Goal: Information Seeking & Learning: Learn about a topic

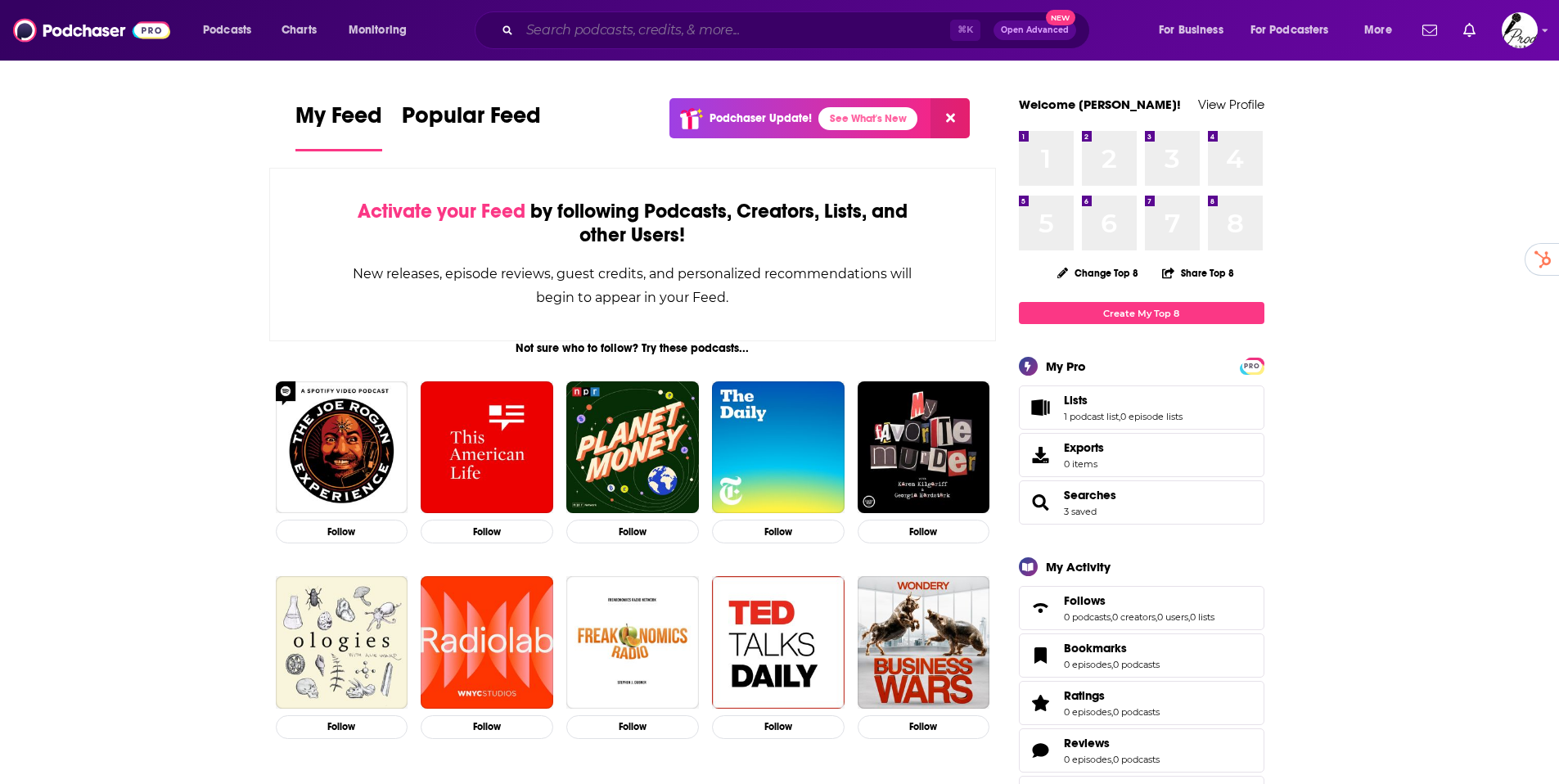
click at [782, 24] on input "Search podcasts, credits, & more..." at bounding box center [735, 30] width 430 height 26
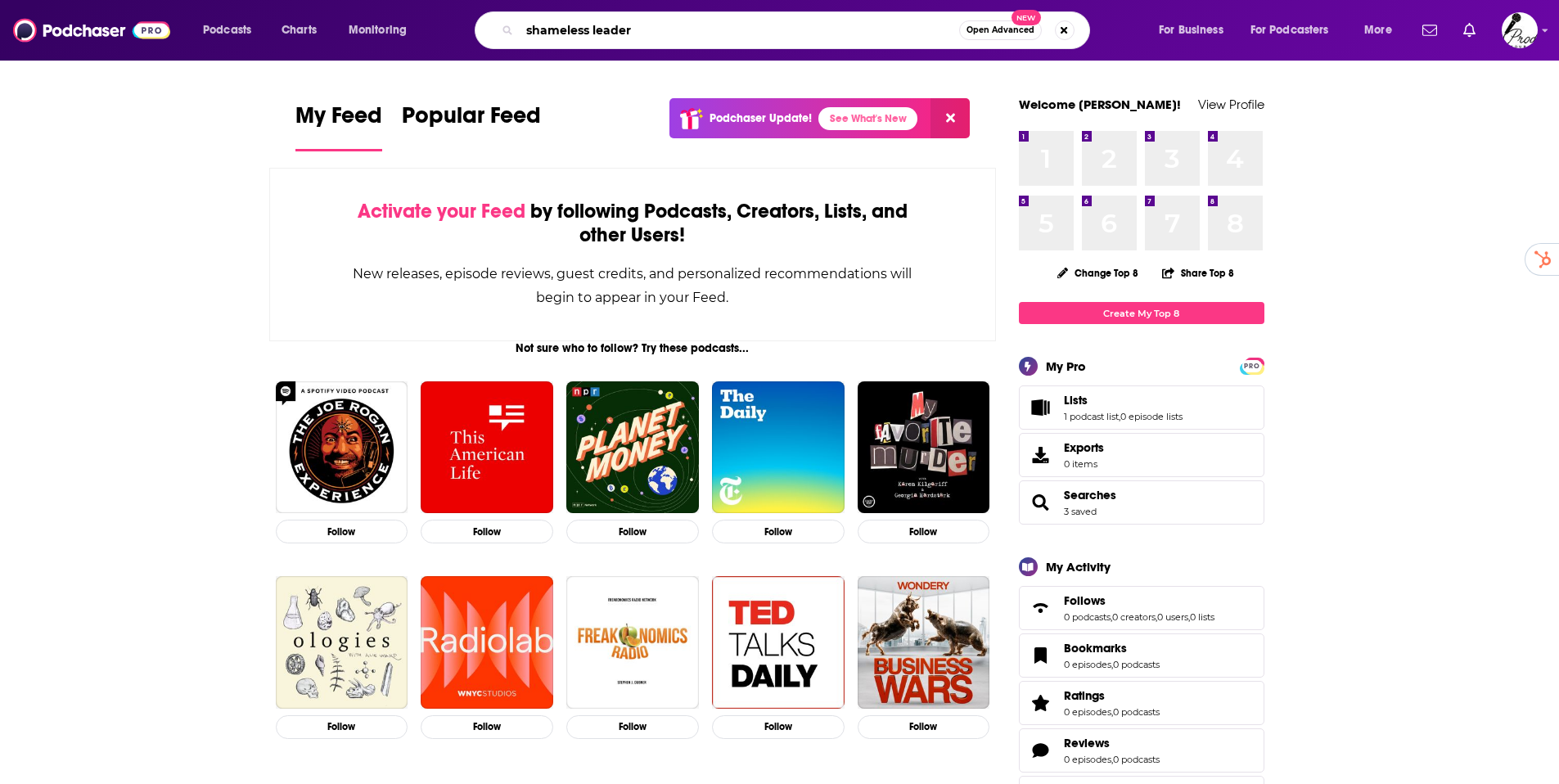
type input "shameless leader"
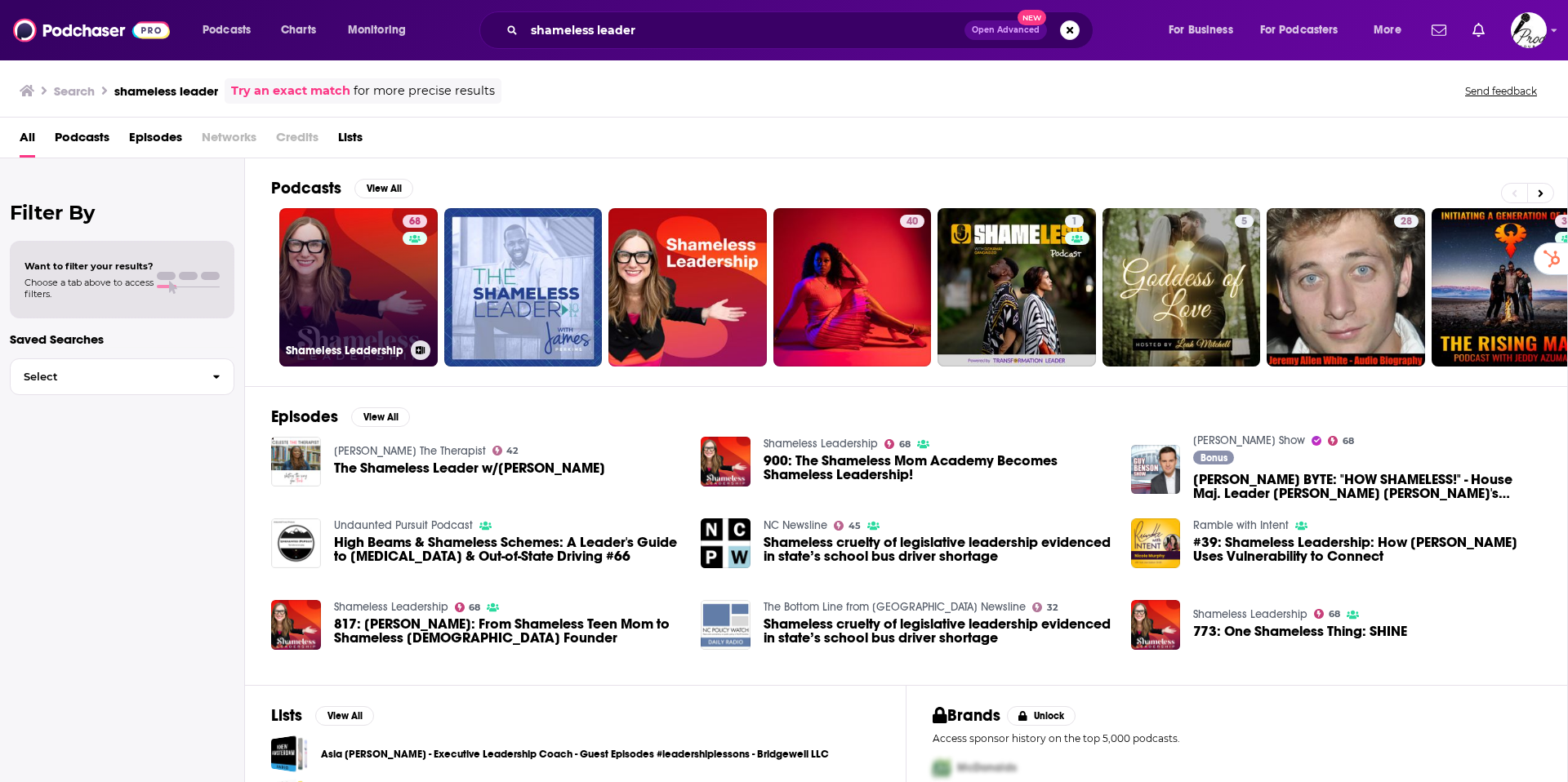
click at [356, 278] on link "68 Shameless Leadership" at bounding box center [359, 288] width 159 height 159
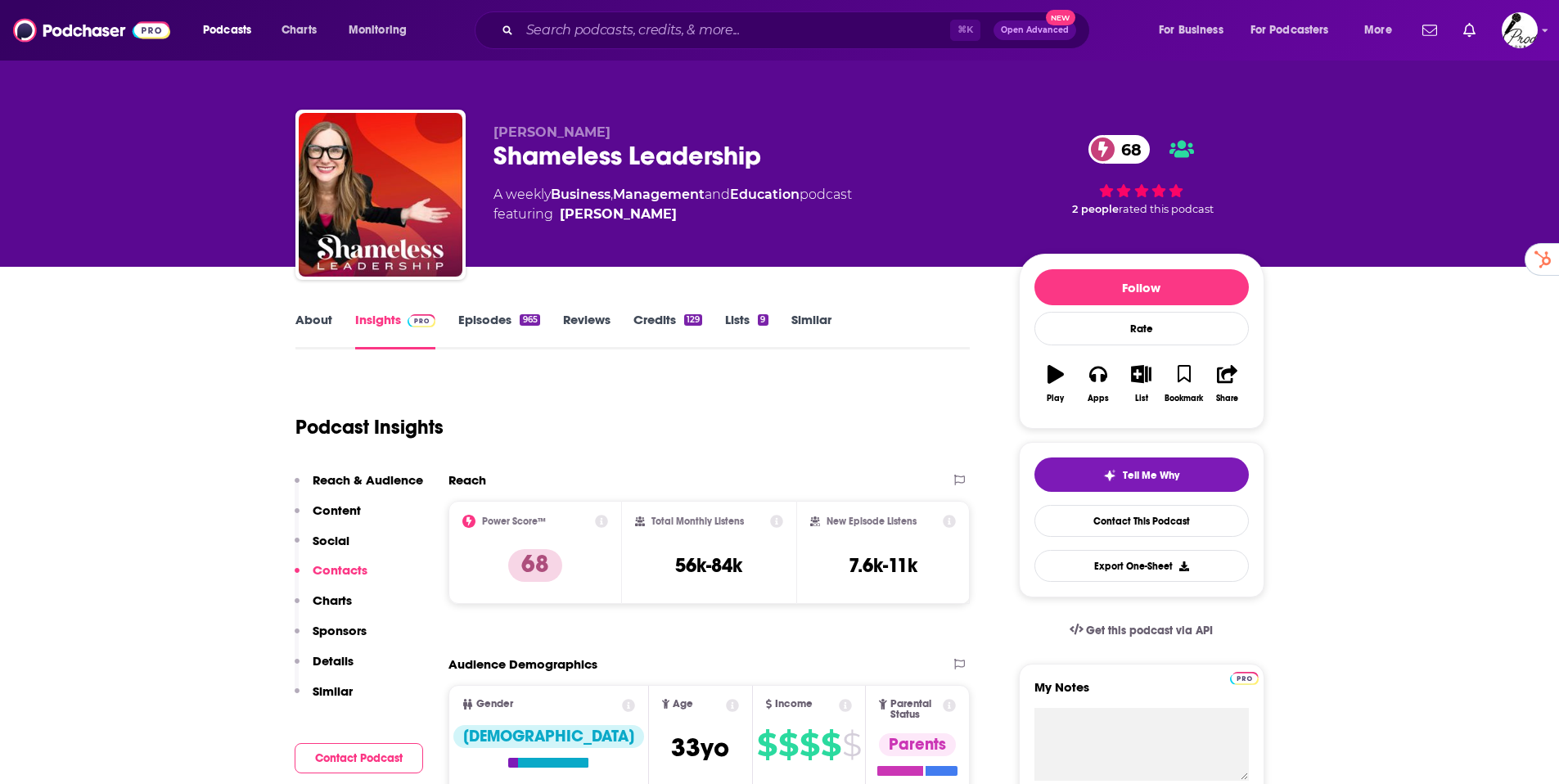
click at [469, 321] on link "Episodes 965" at bounding box center [499, 331] width 81 height 38
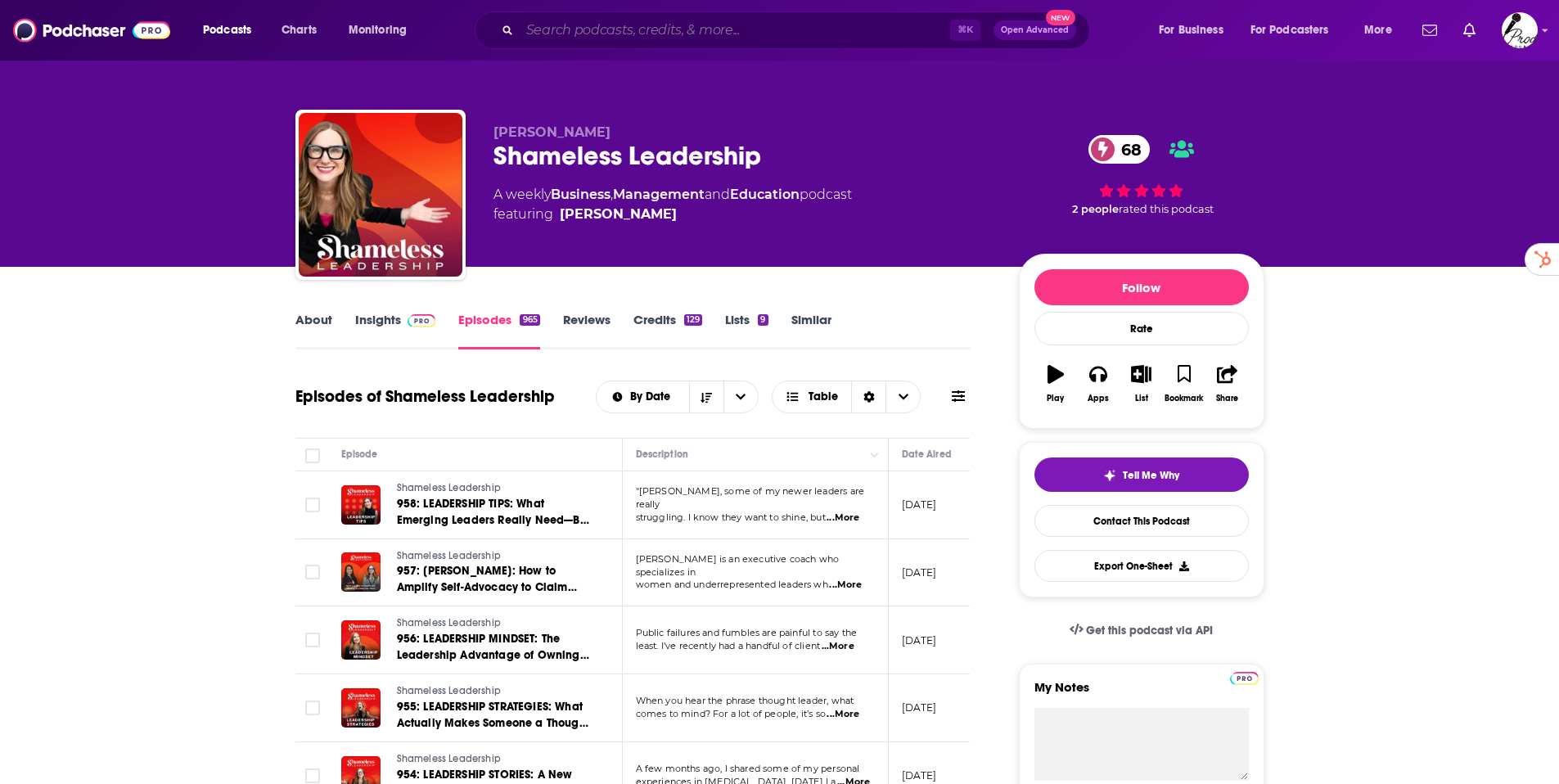
click at [606, 39] on input "Search podcasts, credits, & more..." at bounding box center [735, 30] width 430 height 26
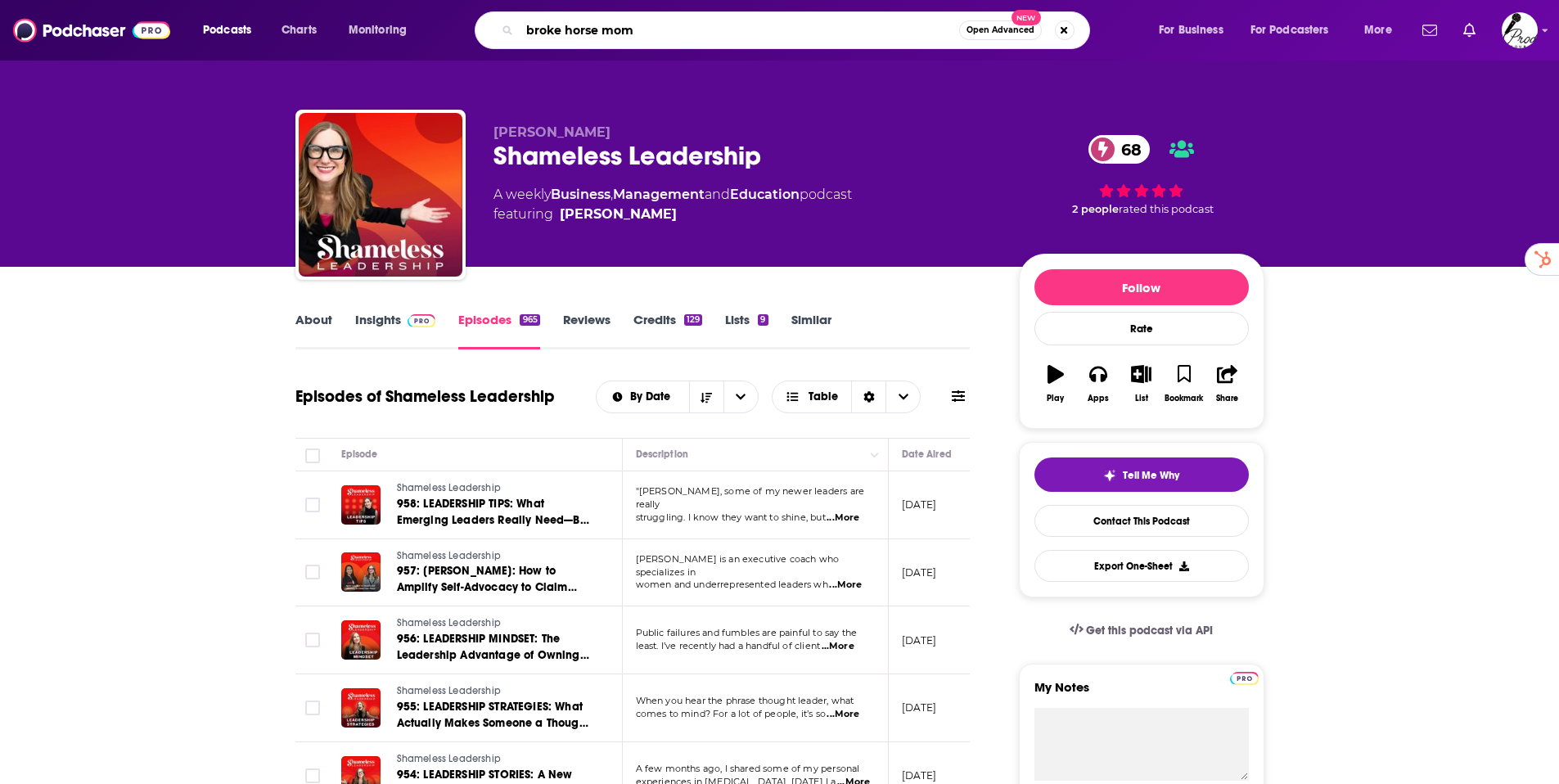
type input "broke horse moms"
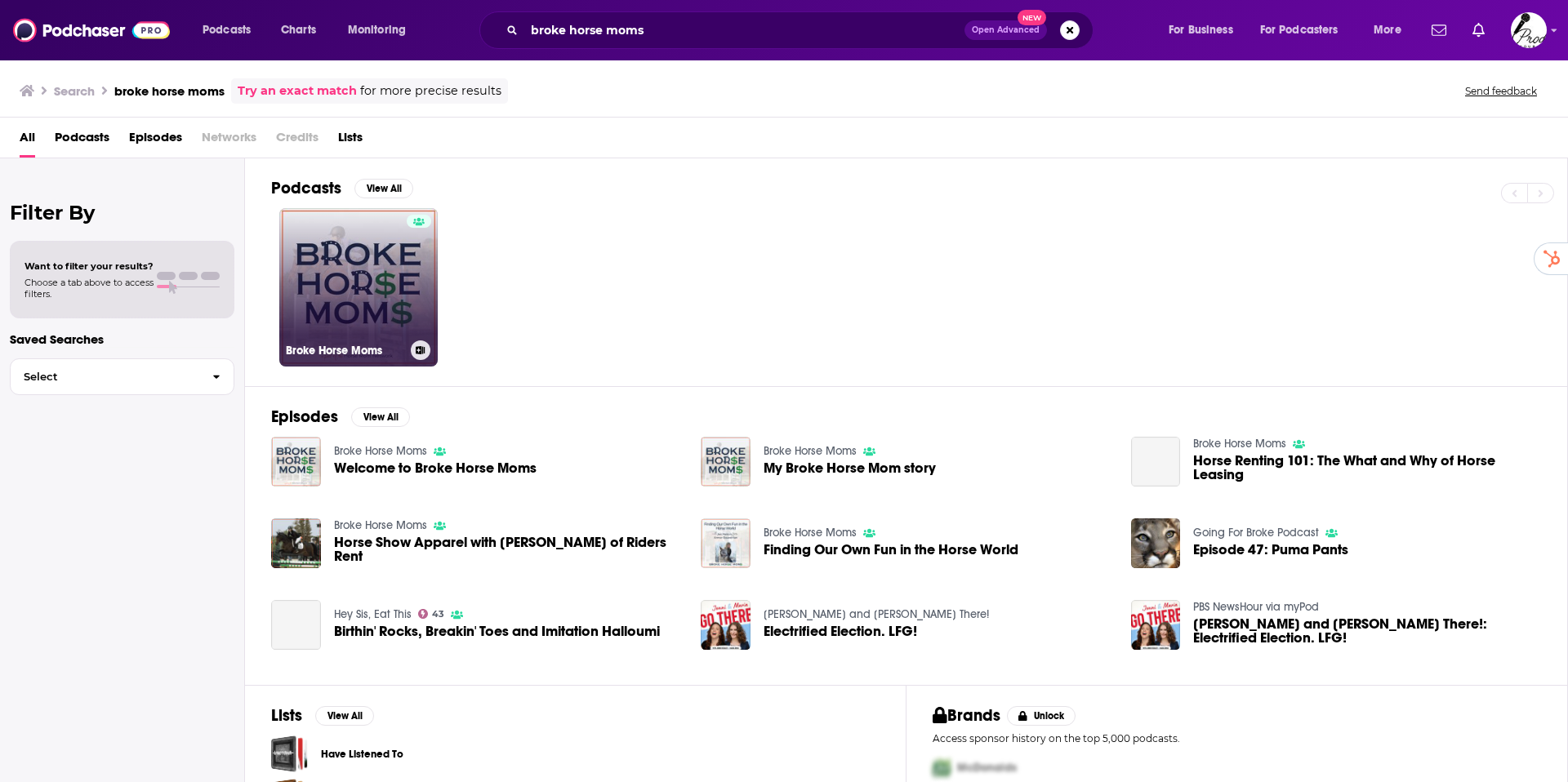
click at [398, 275] on link "Broke Horse Moms" at bounding box center [359, 288] width 159 height 159
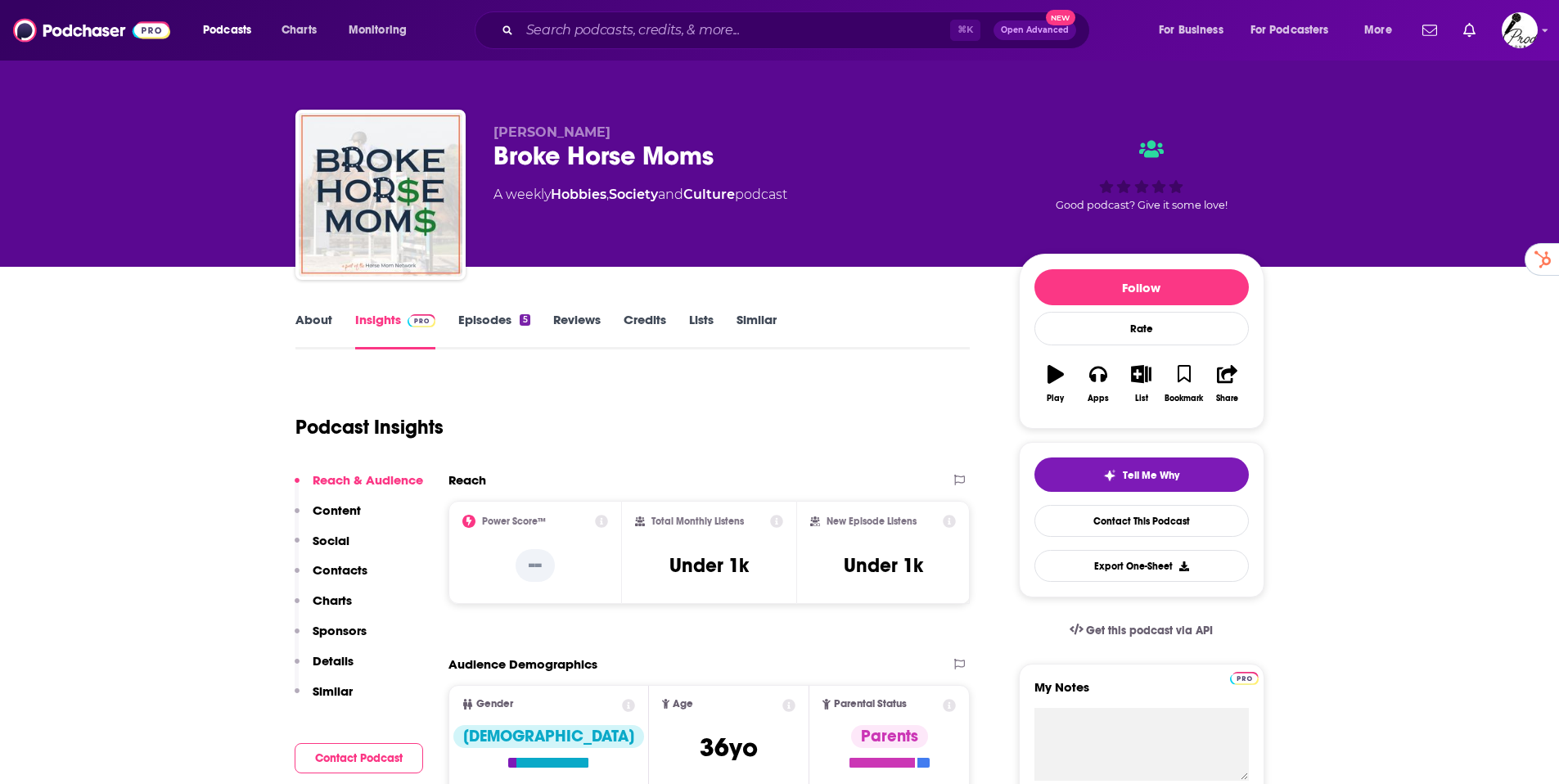
click at [494, 316] on link "Episodes 5" at bounding box center [494, 331] width 71 height 38
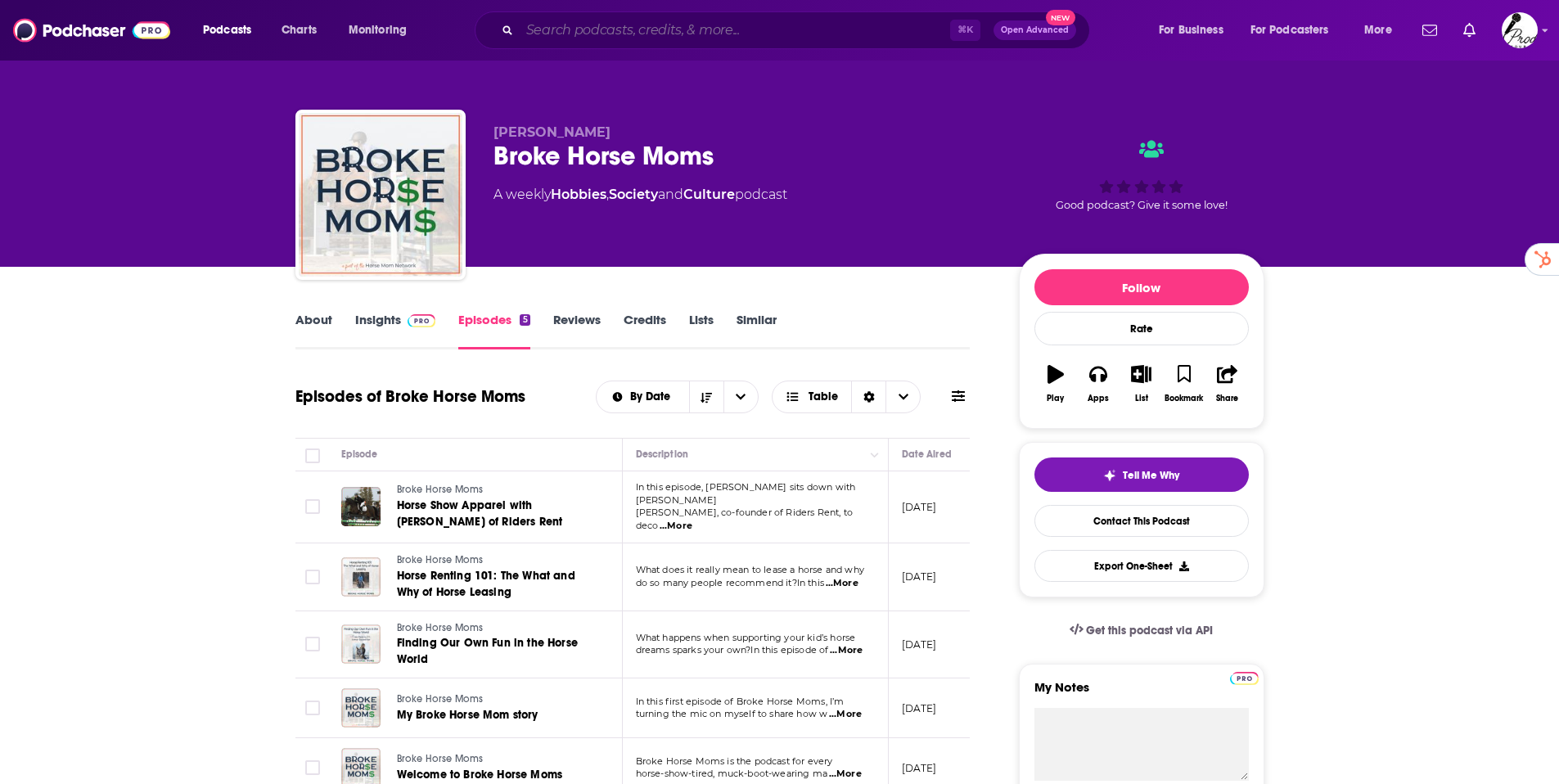
click at [533, 38] on input "Search podcasts, credits, & more..." at bounding box center [735, 30] width 430 height 26
click at [299, 24] on span "Charts" at bounding box center [298, 30] width 35 height 23
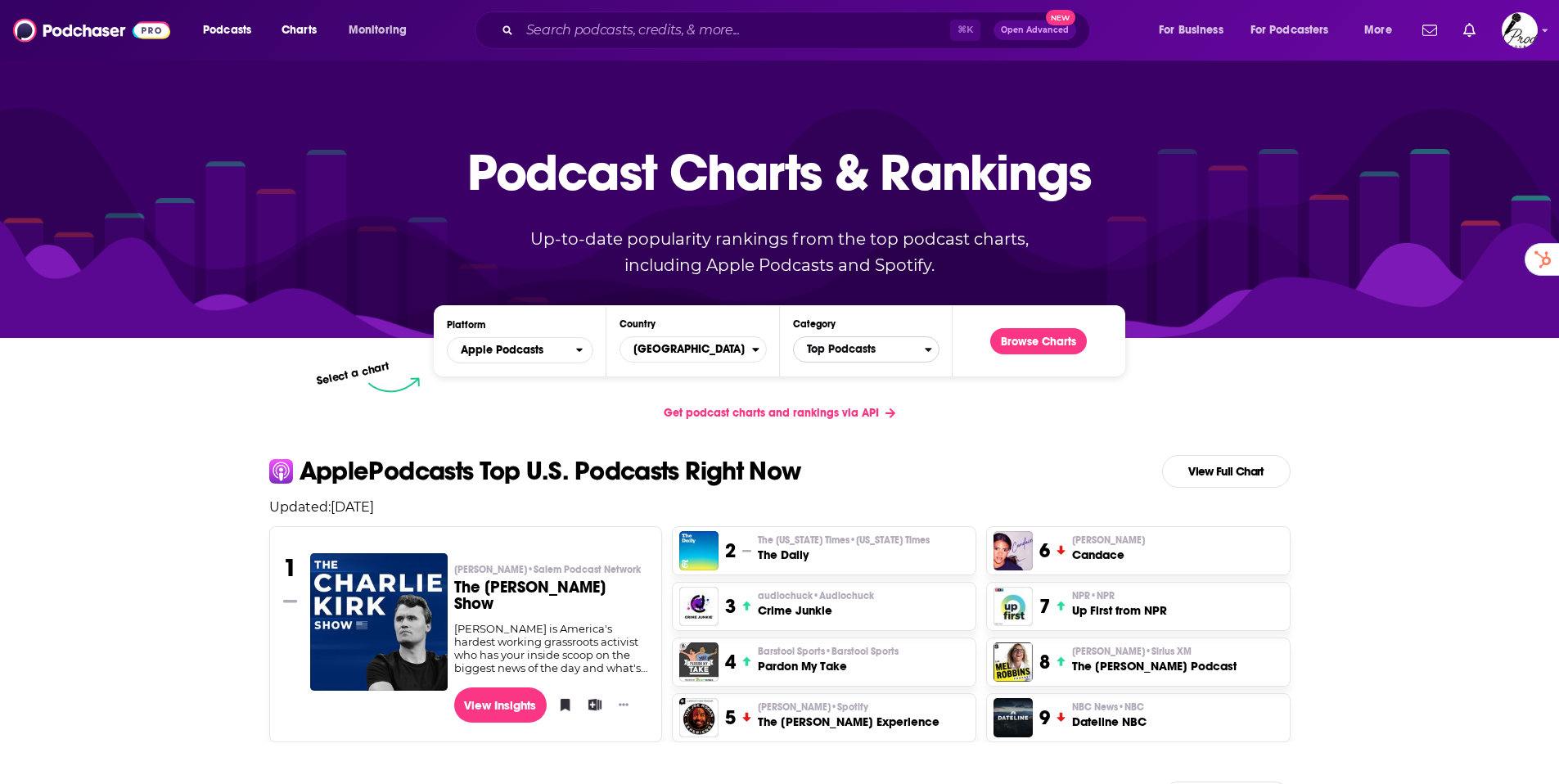
click at [843, 347] on span "Top Podcasts" at bounding box center [859, 349] width 131 height 28
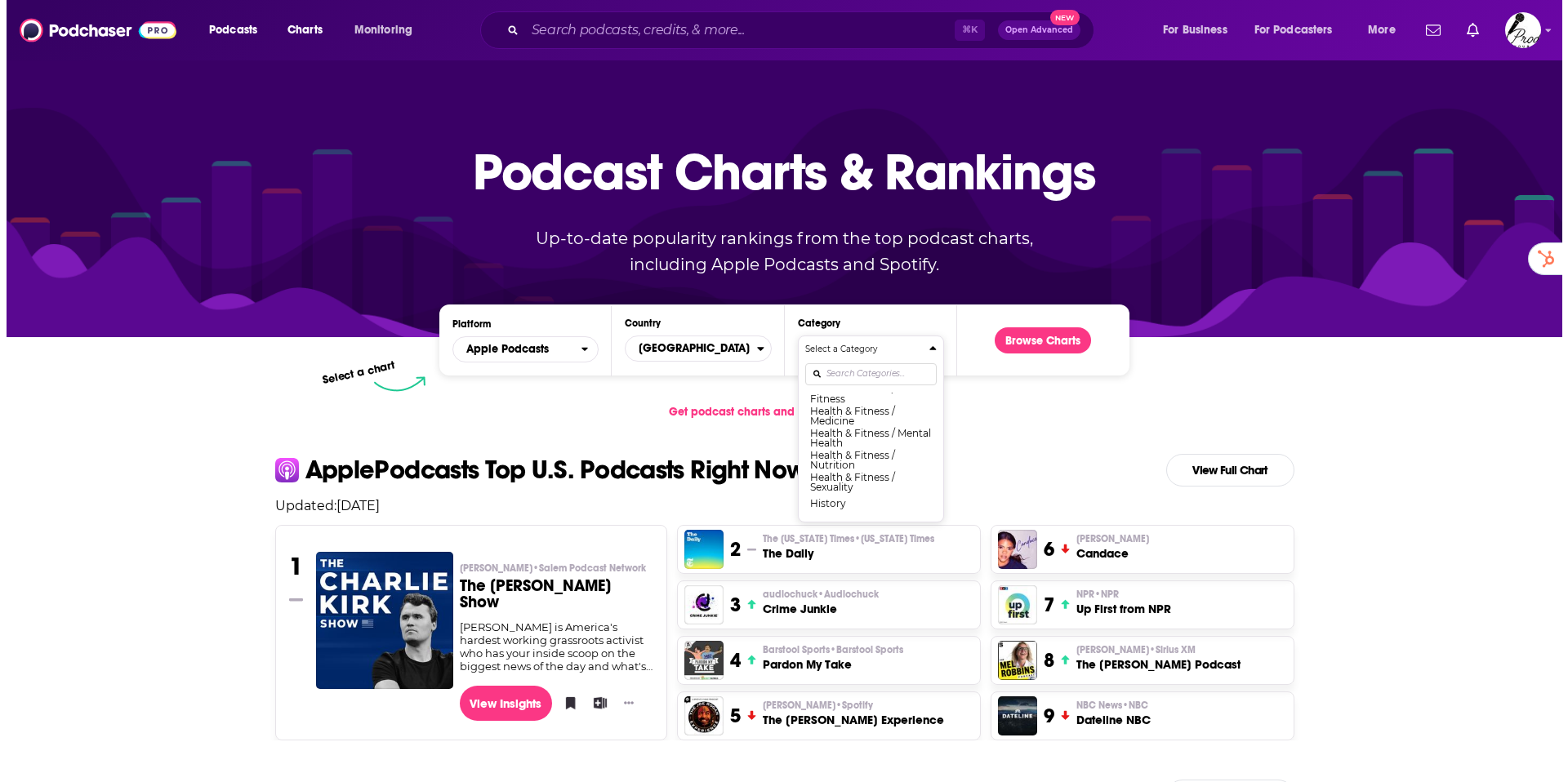
scroll to position [628, 0]
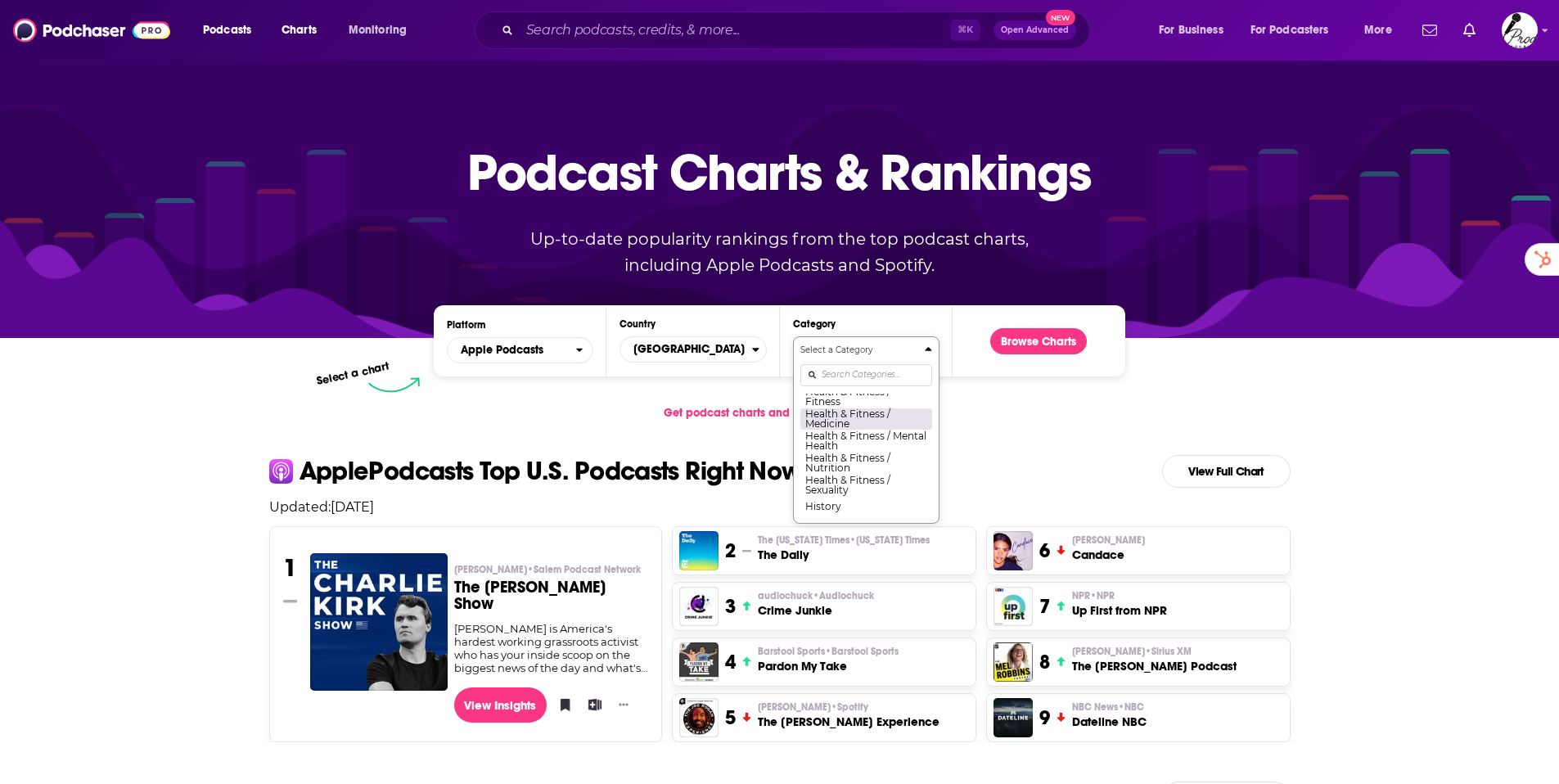
click at [839, 428] on button "Health & Fitness / Medicine" at bounding box center [866, 419] width 132 height 22
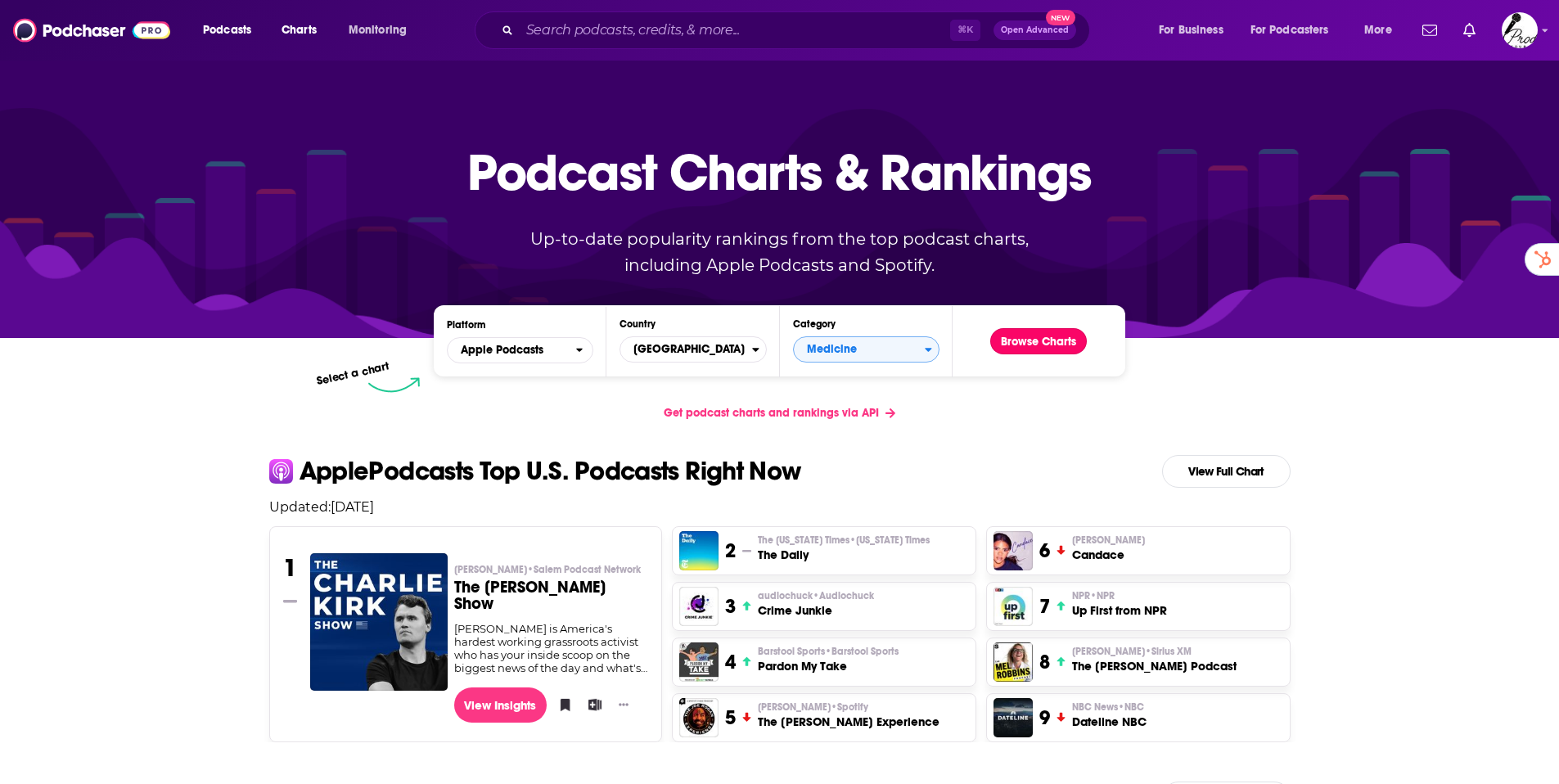
click at [1009, 342] on button "Browse Charts" at bounding box center [1038, 341] width 97 height 26
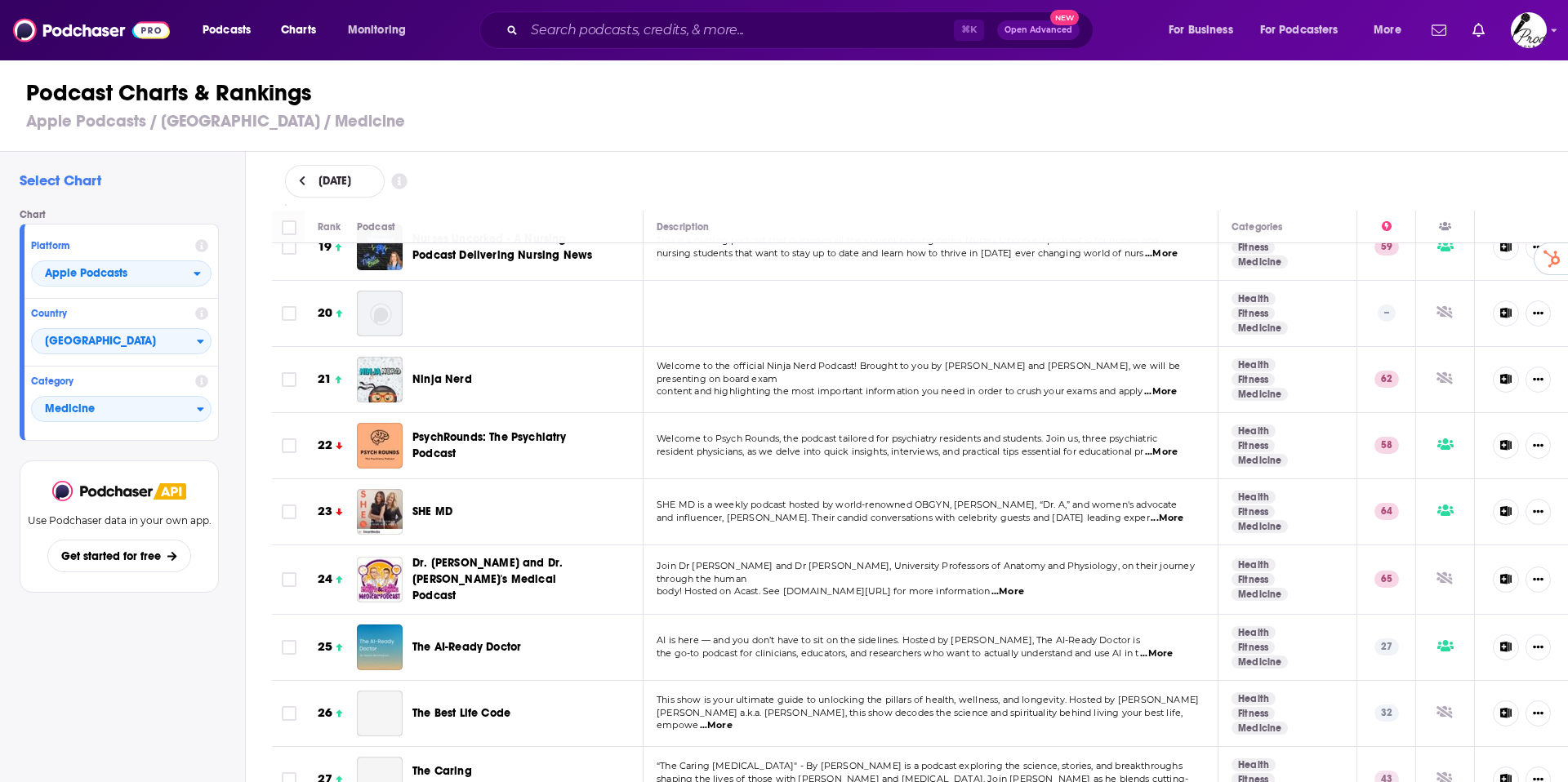
scroll to position [1418, 0]
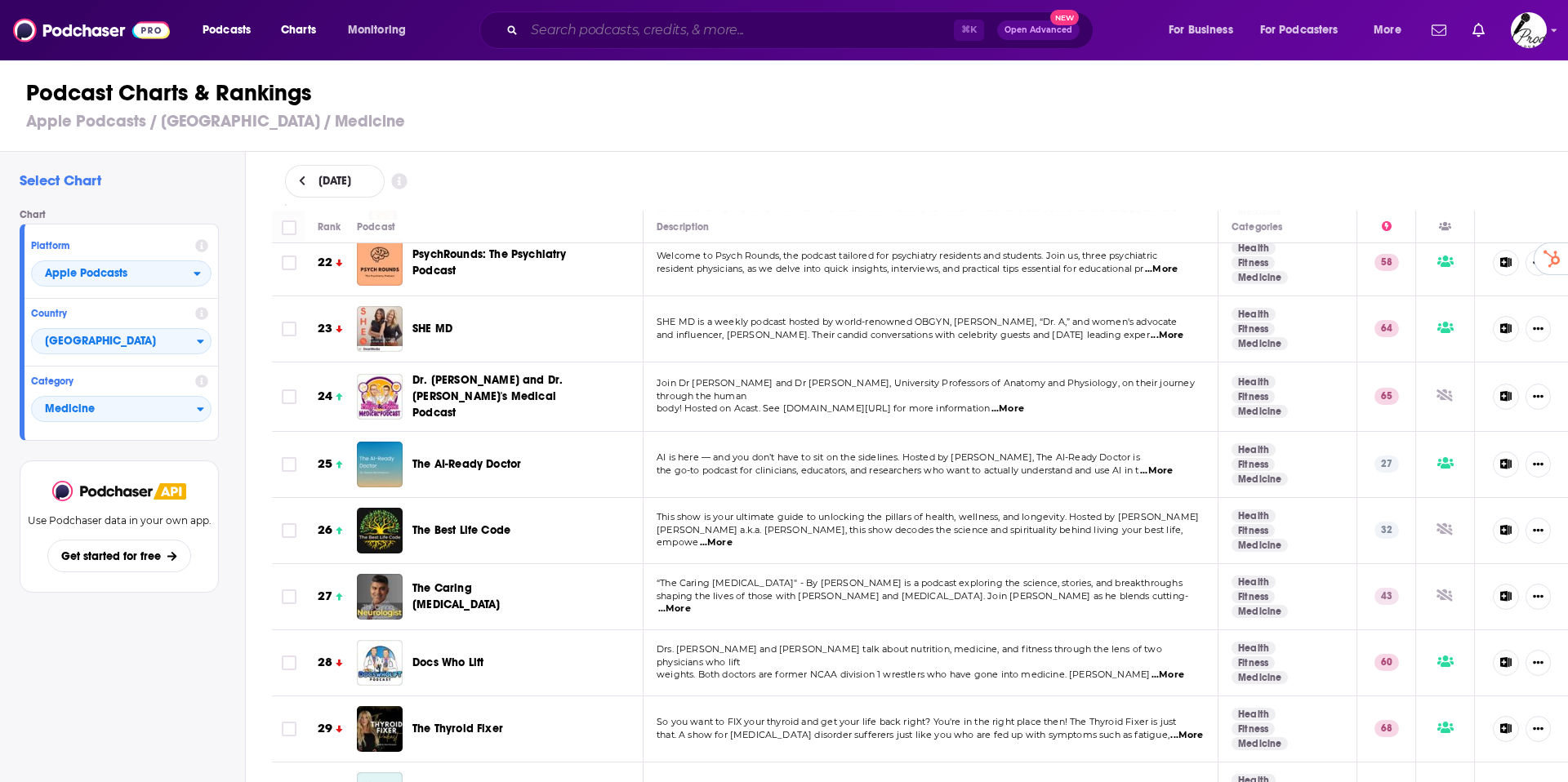
click at [700, 34] on input "Search podcasts, credits, & more..." at bounding box center [739, 30] width 429 height 26
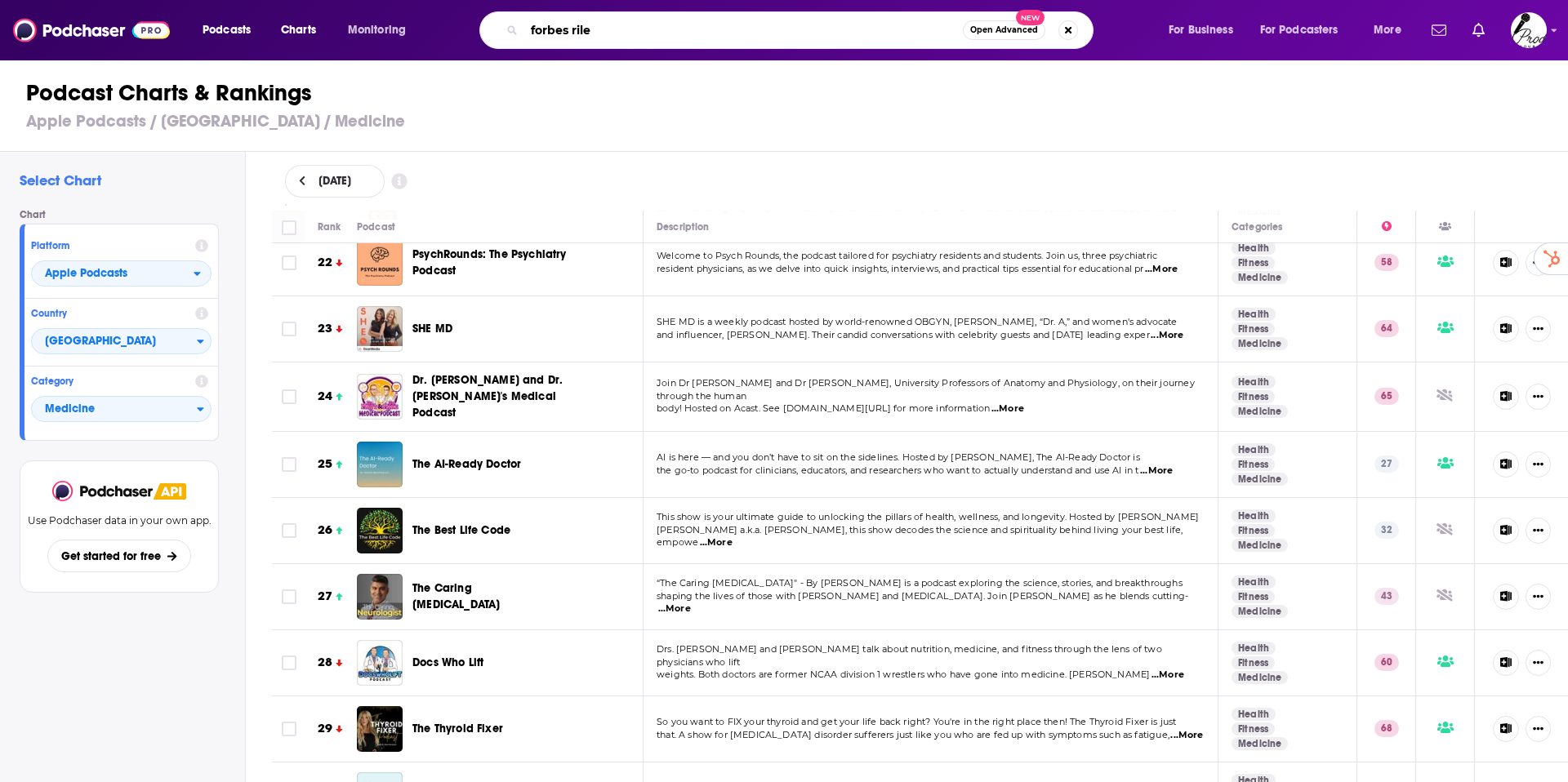
type input "[PERSON_NAME]"
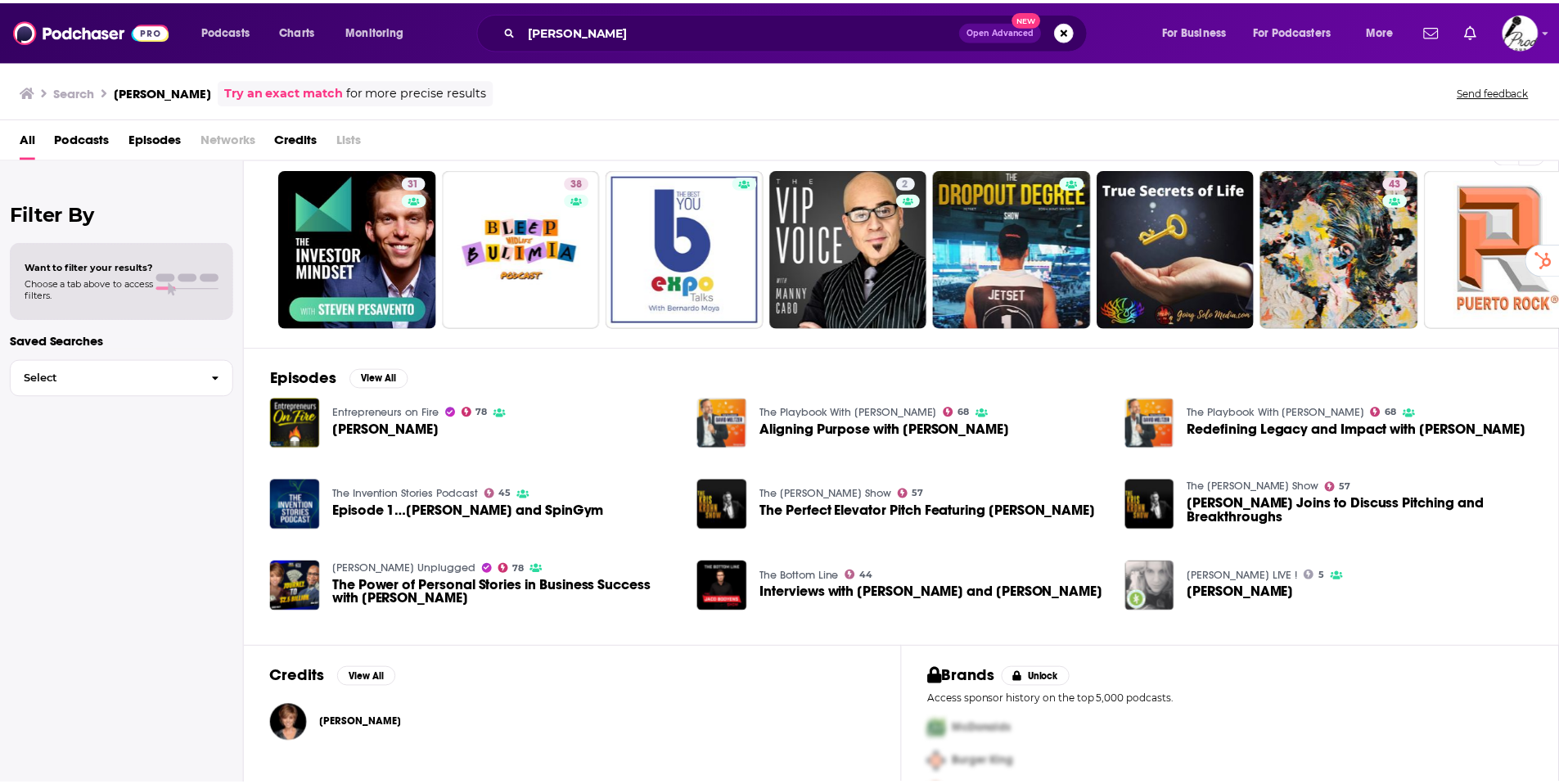
scroll to position [87, 0]
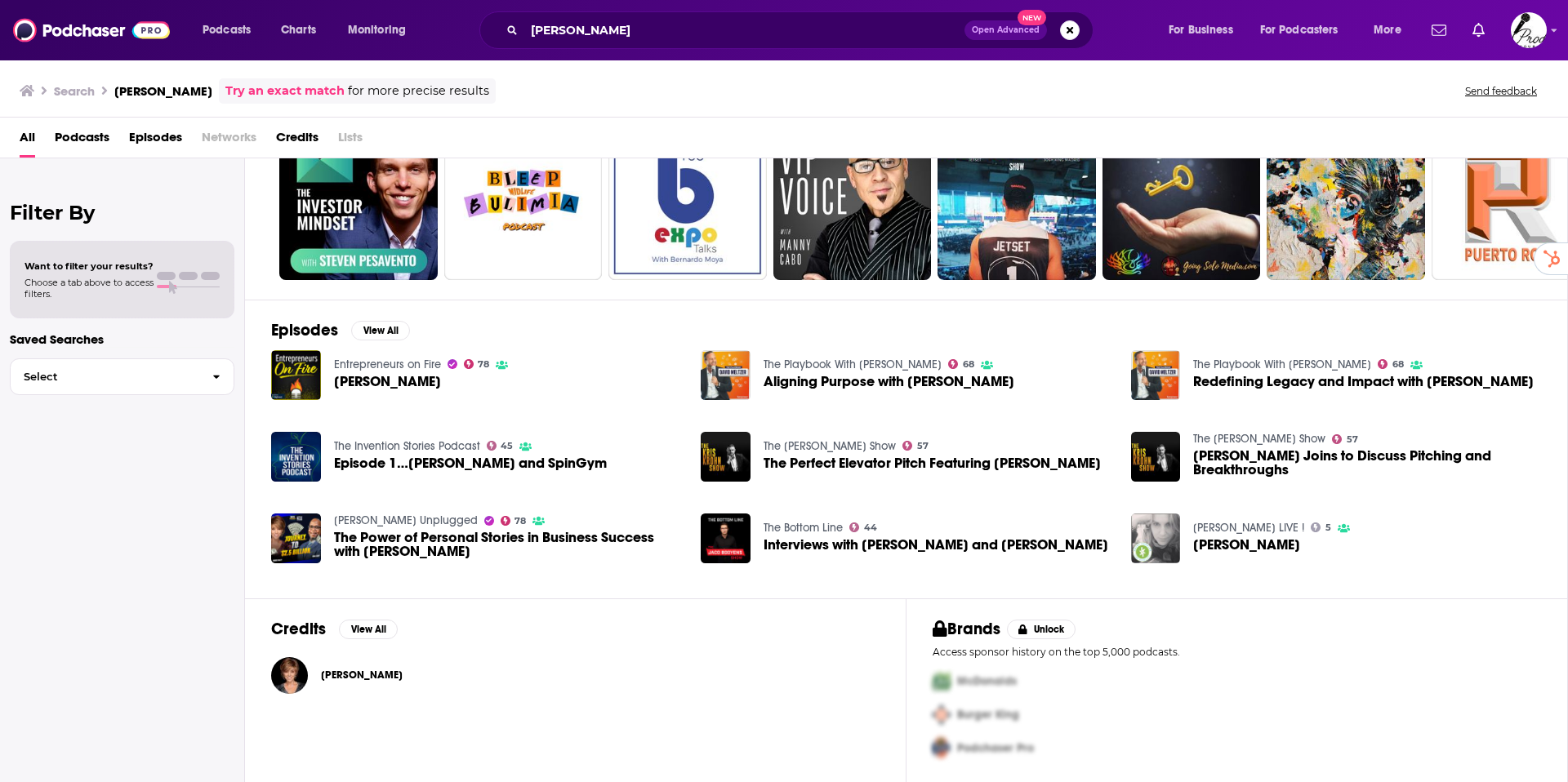
click at [337, 677] on span "[PERSON_NAME]" at bounding box center [362, 675] width 82 height 13
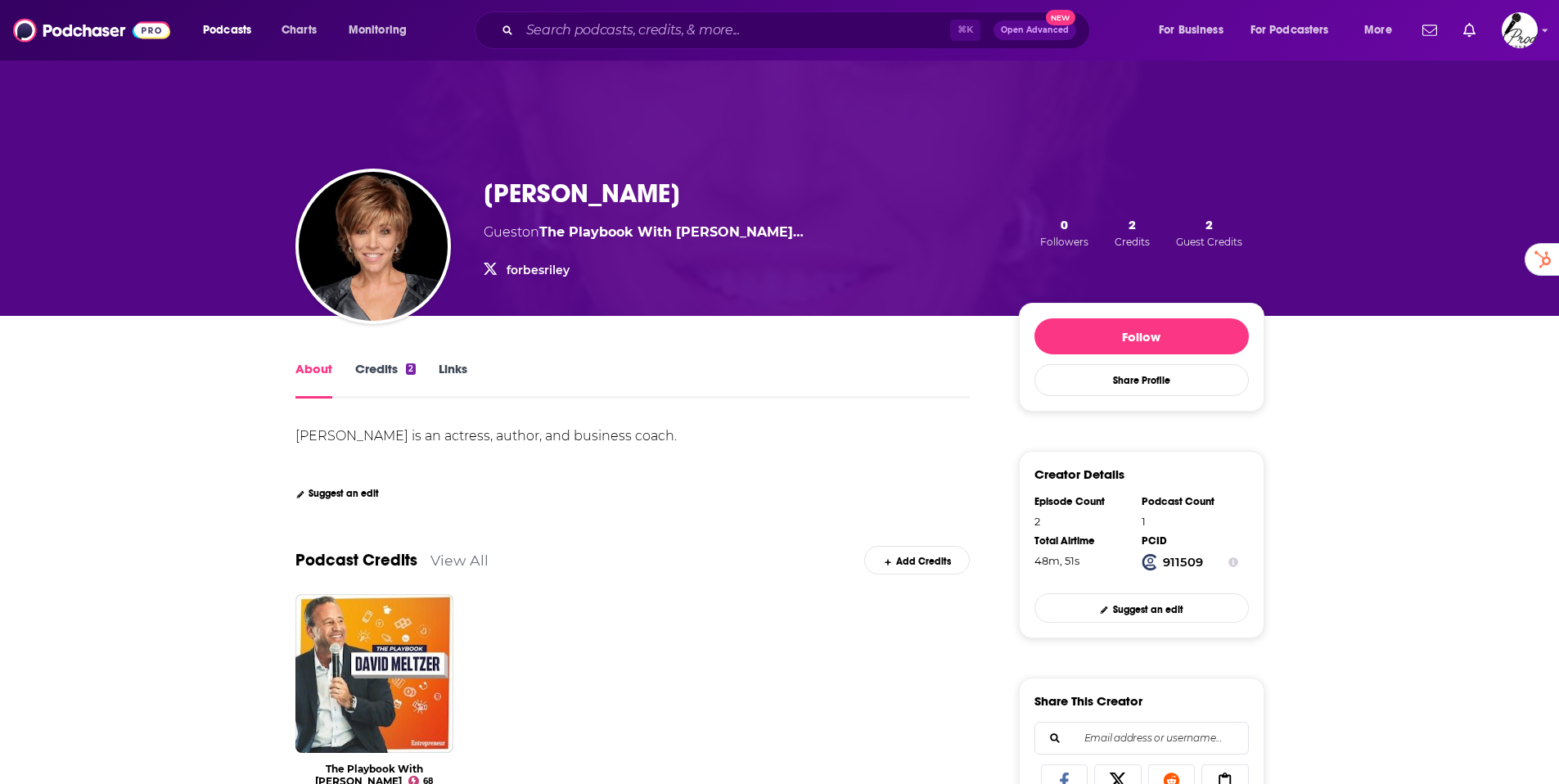
click at [555, 201] on h1 "[PERSON_NAME]" at bounding box center [581, 193] width 196 height 32
